Goal: Task Accomplishment & Management: Use online tool/utility

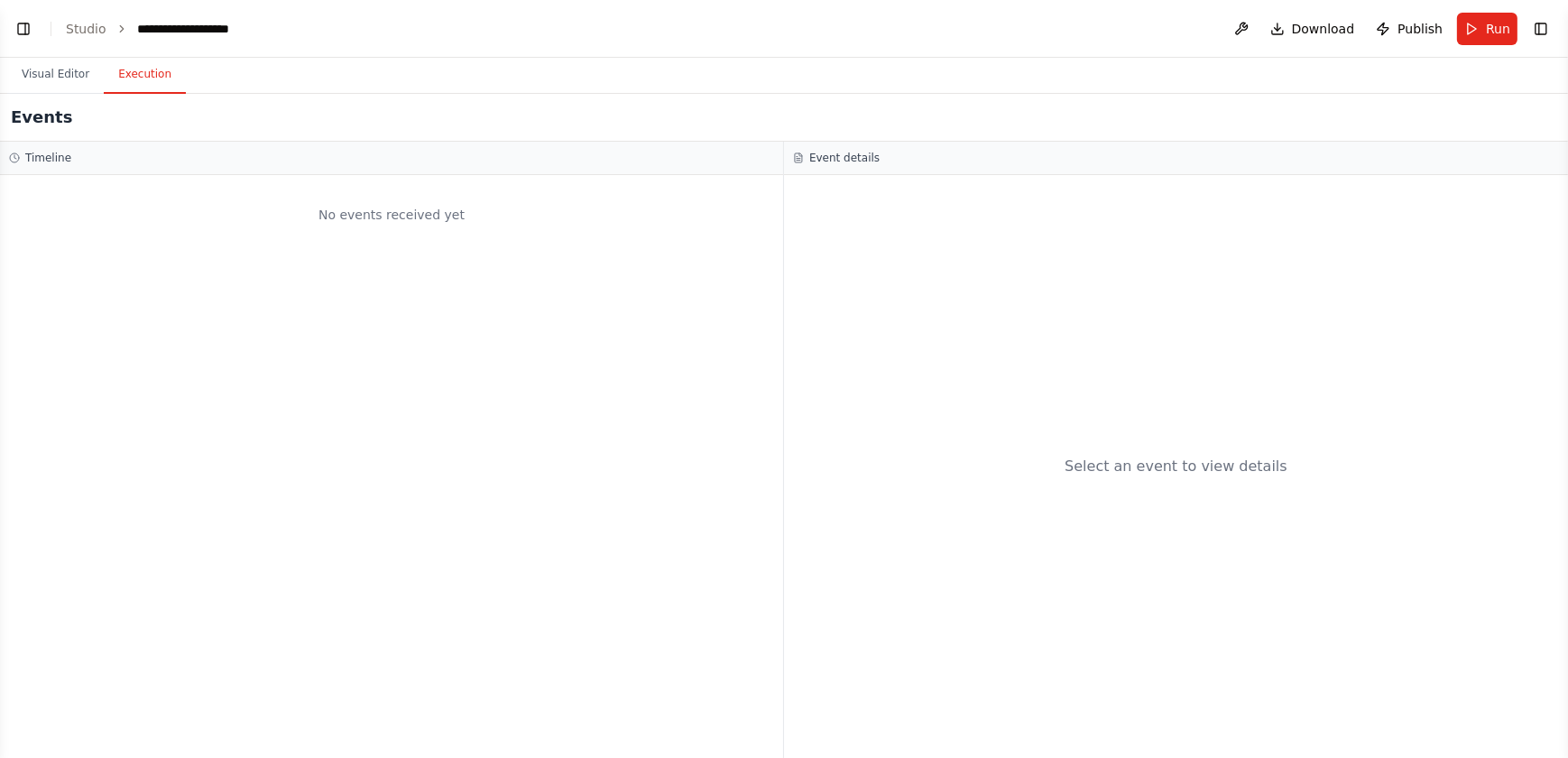
scroll to position [132700, 0]
click at [58, 72] on button "Visual Editor" at bounding box center [56, 75] width 97 height 38
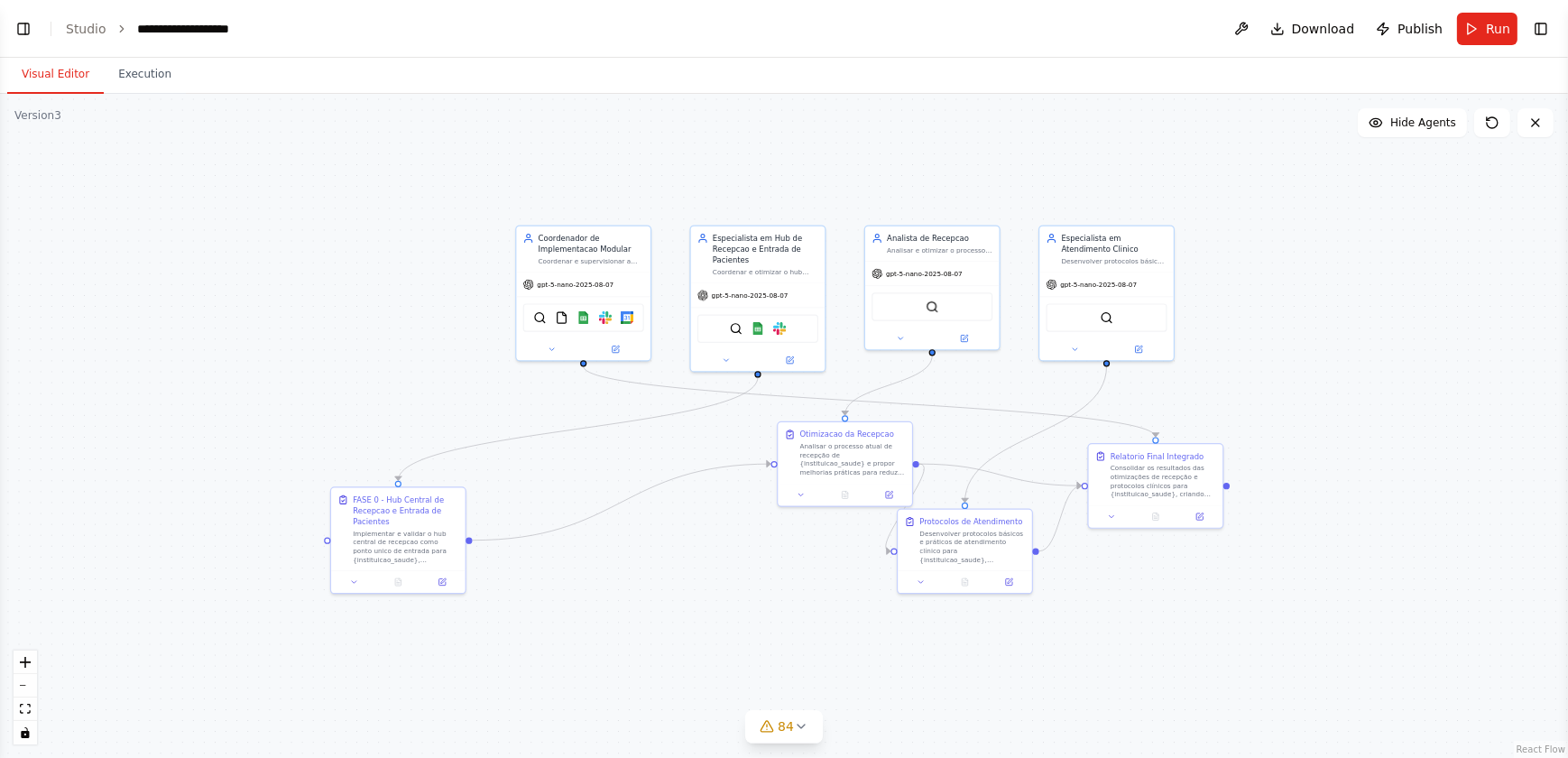
drag, startPoint x: 207, startPoint y: 261, endPoint x: 404, endPoint y: 218, distance: 201.6
click at [404, 218] on div ".deletable-edge-delete-btn { width: 20px; height: 20px; border: 0px solid #ffff…" at bounding box center [784, 426] width 1568 height 664
click at [783, 472] on span "84" at bounding box center [785, 726] width 16 height 18
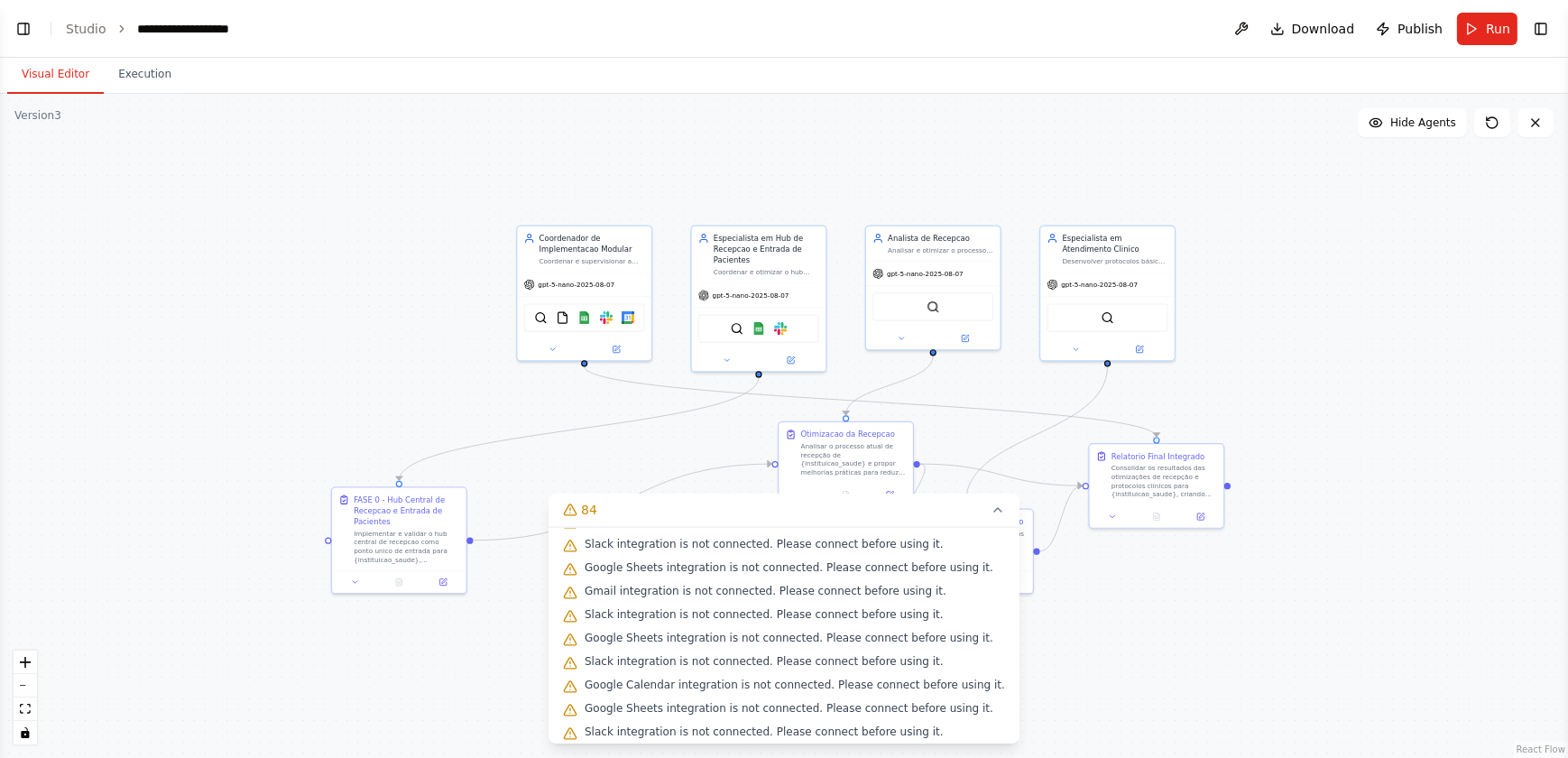
scroll to position [1808, 0]
click at [330, 298] on div ".deletable-edge-delete-btn { width: 20px; height: 20px; border: 0px solid #ffff…" at bounding box center [784, 426] width 1568 height 664
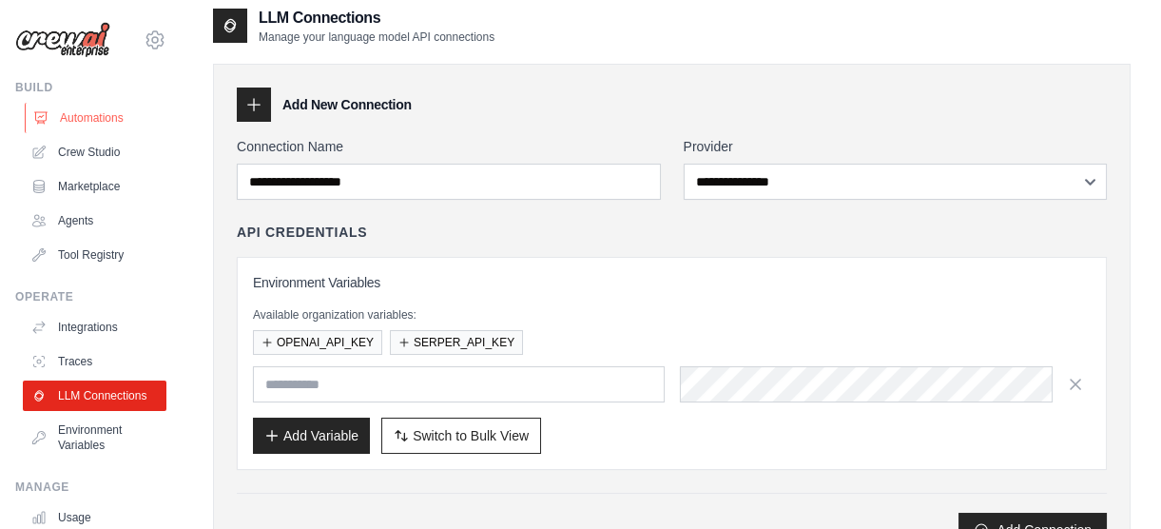
click at [72, 114] on link "Automations" at bounding box center [97, 118] width 144 height 30
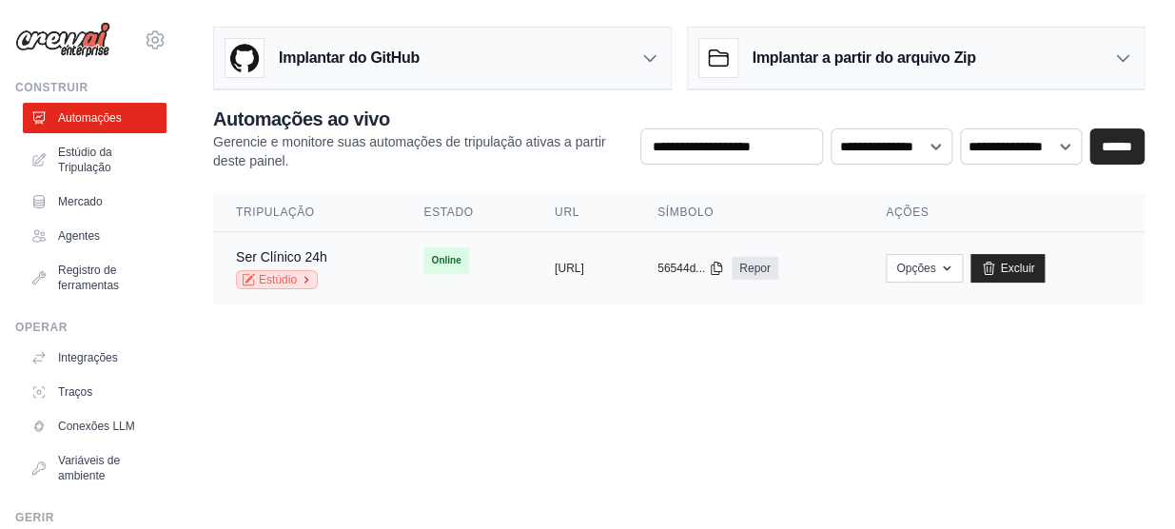
click at [279, 278] on font "Estúdio" at bounding box center [278, 279] width 38 height 15
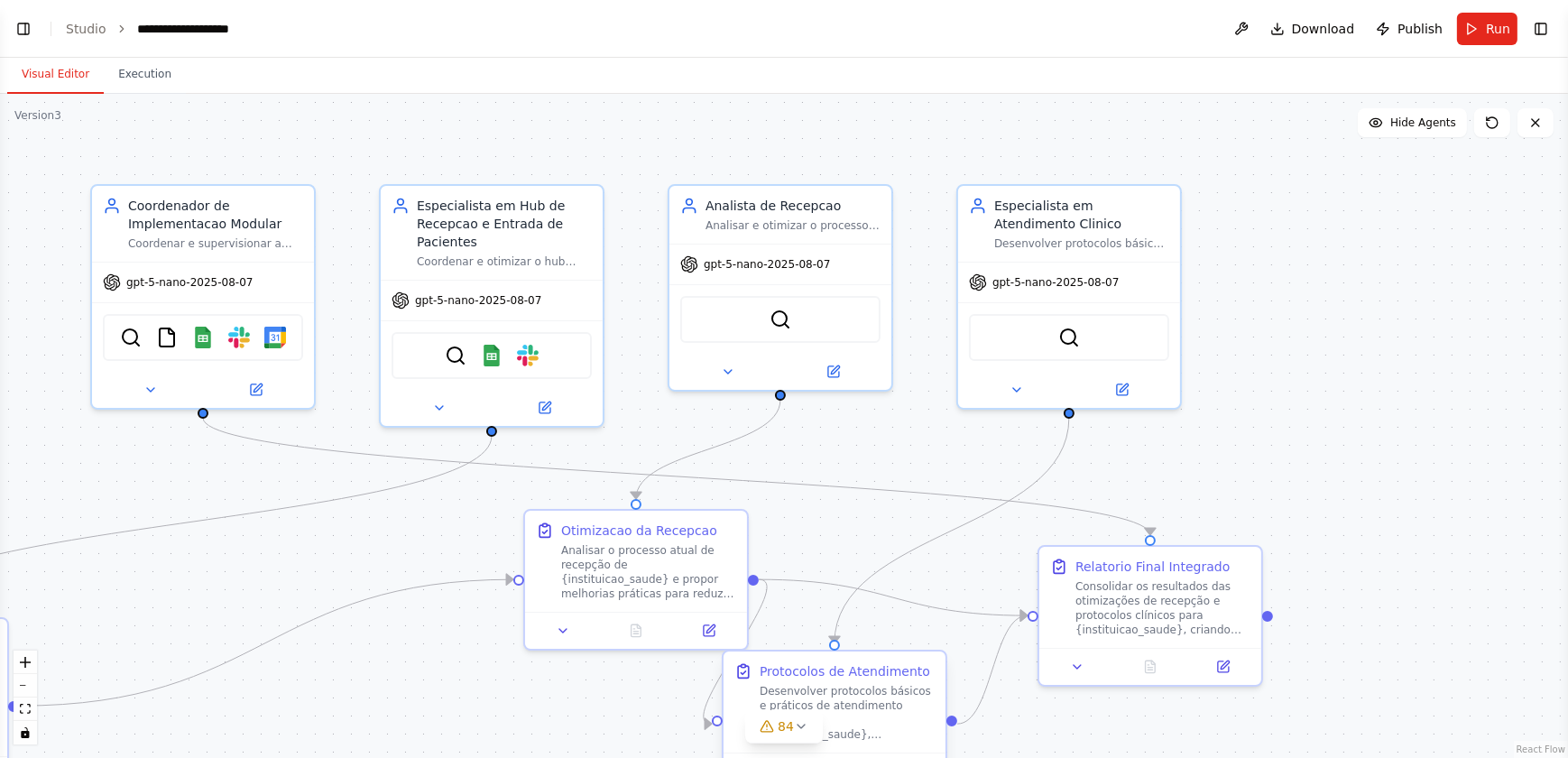
scroll to position [131809, 0]
